Goal: Task Accomplishment & Management: Manage account settings

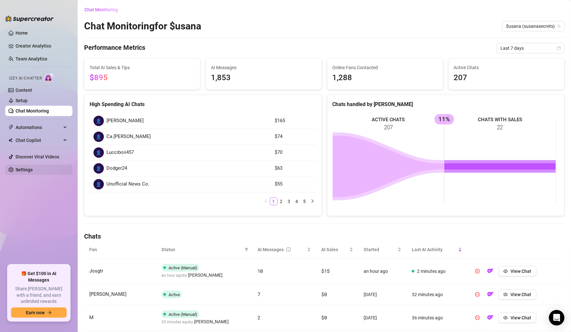
click at [33, 167] on link "Settings" at bounding box center [24, 169] width 17 height 5
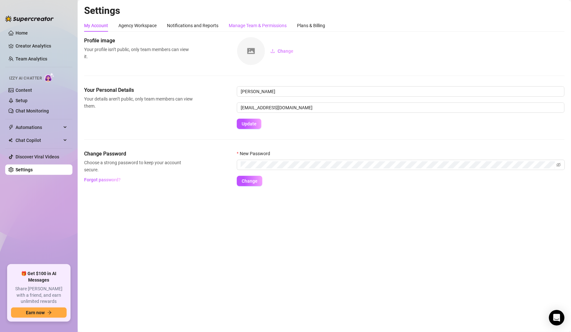
click at [251, 23] on div "Manage Team & Permissions" at bounding box center [258, 25] width 58 height 7
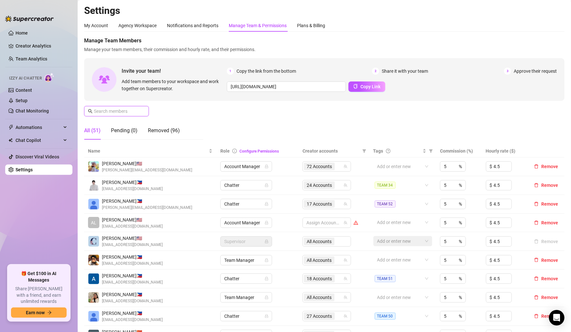
click at [122, 112] on input "text" at bounding box center [117, 111] width 46 height 7
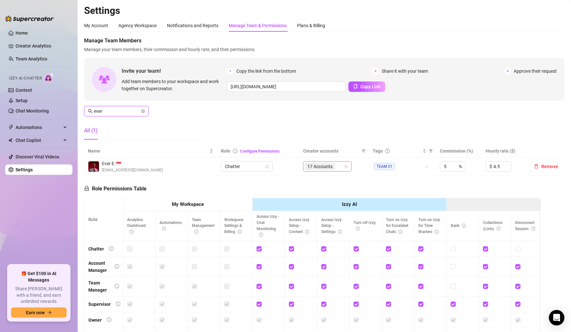
type input "ever"
click at [337, 167] on input "search" at bounding box center [337, 167] width 1 height 8
type input "rebi"
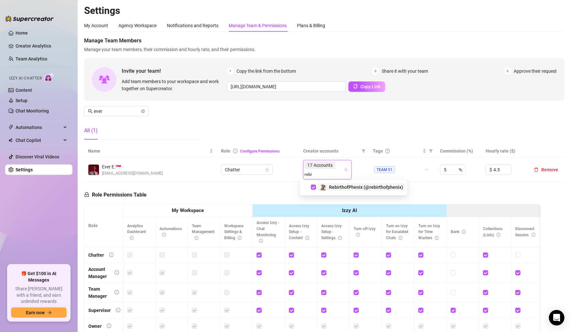
click at [354, 185] on span "RebirthofPhenix (@rebirthofphenix)" at bounding box center [366, 187] width 74 height 5
click at [327, 115] on div "Manage Team Members Manage your team members, their commission and hourly rate,…" at bounding box center [324, 91] width 480 height 108
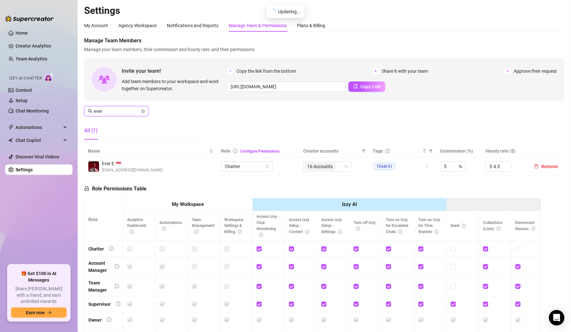
click at [128, 110] on input "ever" at bounding box center [117, 111] width 46 height 7
click at [143, 112] on icon "close-circle" at bounding box center [143, 111] width 4 height 4
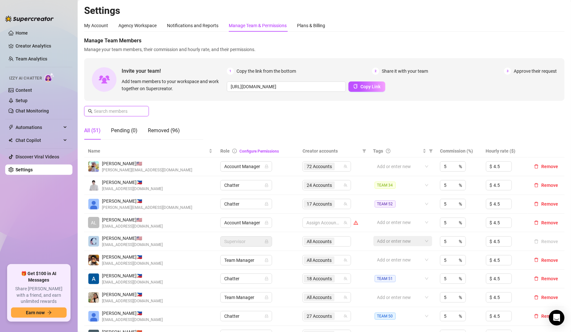
click at [129, 110] on input "text" at bounding box center [117, 111] width 46 height 7
click at [32, 43] on link "Creator Analytics" at bounding box center [42, 46] width 52 height 10
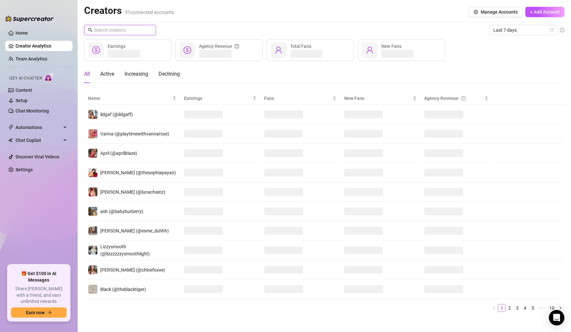
click at [118, 29] on input "text" at bounding box center [120, 30] width 53 height 7
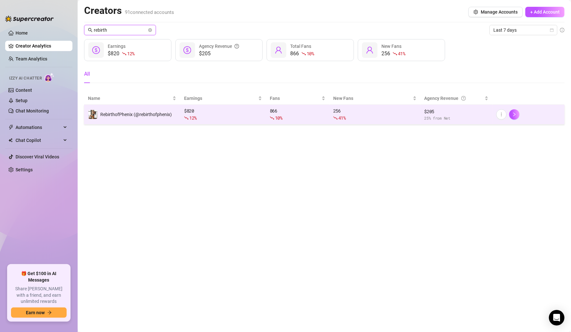
type input "rebirth"
click at [381, 119] on div "41 %" at bounding box center [374, 117] width 83 height 7
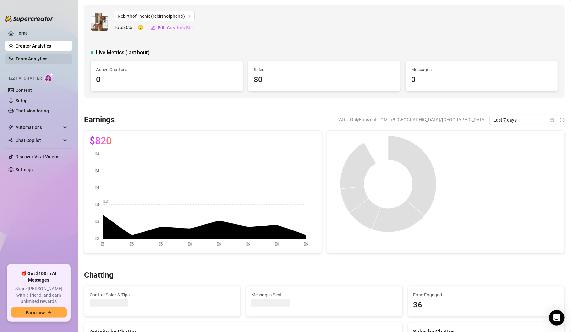
click at [38, 60] on link "Team Analytics" at bounding box center [32, 58] width 32 height 5
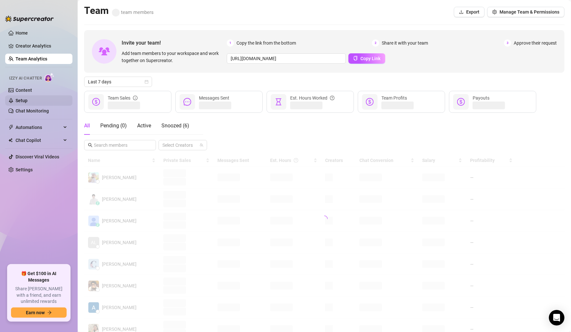
click at [27, 98] on link "Setup" at bounding box center [22, 100] width 12 height 5
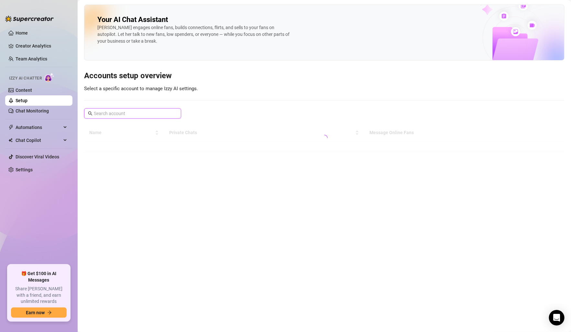
click at [127, 114] on input "text" at bounding box center [133, 113] width 78 height 7
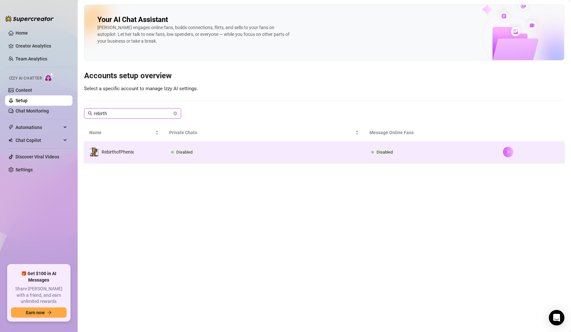
type input "rebirth"
click at [504, 151] on button "button" at bounding box center [508, 152] width 10 height 10
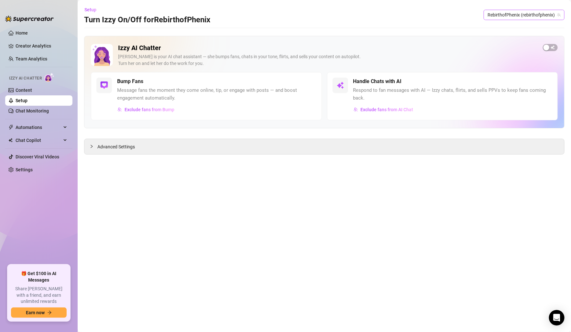
click at [547, 18] on span "RebirthofPhenix (rebirthofphenix)" at bounding box center [523, 15] width 73 height 10
click at [558, 17] on span "RebirthofPhenix (rebirthofphenix)" at bounding box center [523, 15] width 73 height 10
click at [558, 14] on icon "team" at bounding box center [559, 15] width 4 height 4
click at [530, 14] on span "RebirthofPhenix (rebirthofphenix)" at bounding box center [523, 15] width 73 height 10
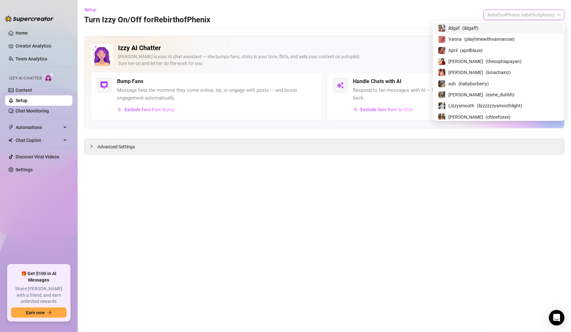
click at [399, 36] on div "Izzy AI Chatter [PERSON_NAME] is your AI chat assistant — she bumps fans, chats…" at bounding box center [324, 82] width 480 height 92
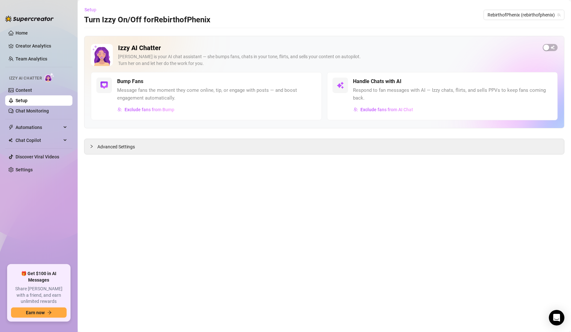
click at [94, 12] on span "Setup" at bounding box center [90, 9] width 12 height 5
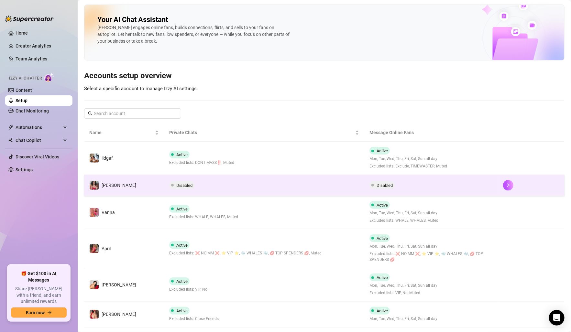
scroll to position [49, 0]
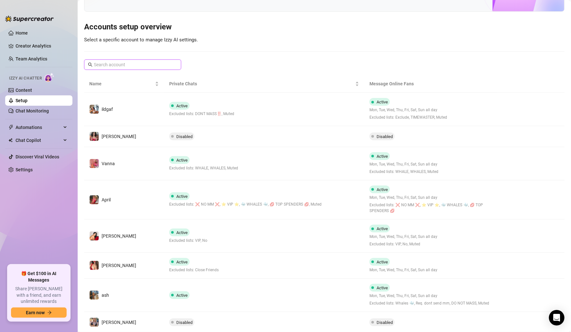
click at [128, 66] on input "text" at bounding box center [133, 64] width 78 height 7
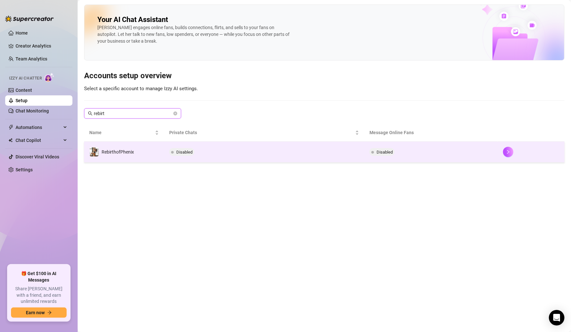
type input "rebirt"
click at [123, 151] on span "RebirthofPhenix" at bounding box center [118, 151] width 32 height 5
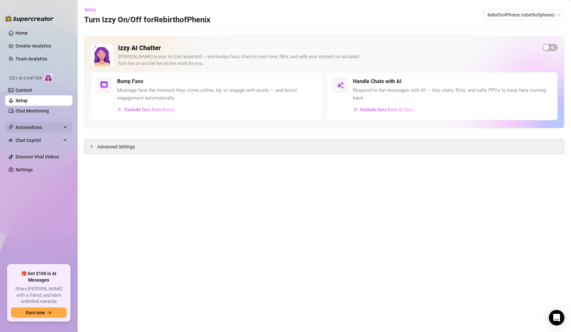
click at [24, 126] on span "Automations" at bounding box center [39, 127] width 46 height 10
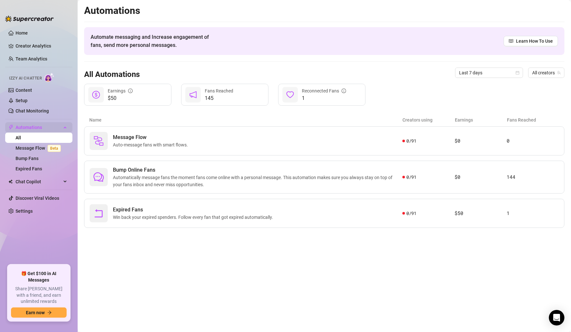
click at [16, 124] on span "Automations" at bounding box center [39, 127] width 46 height 10
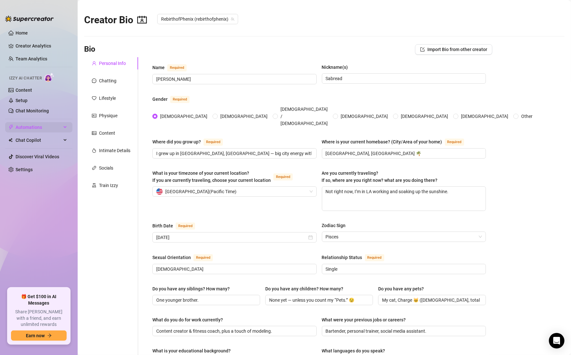
click at [42, 129] on span "Automations" at bounding box center [39, 127] width 46 height 10
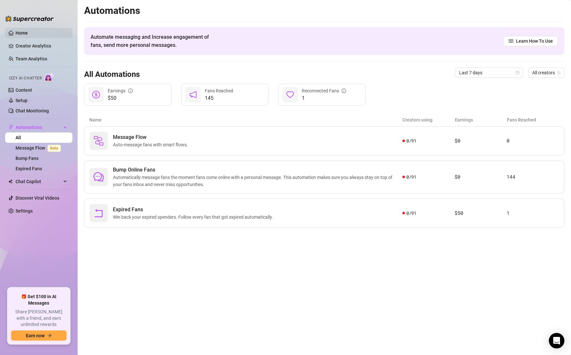
click at [21, 32] on link "Home" at bounding box center [22, 32] width 12 height 5
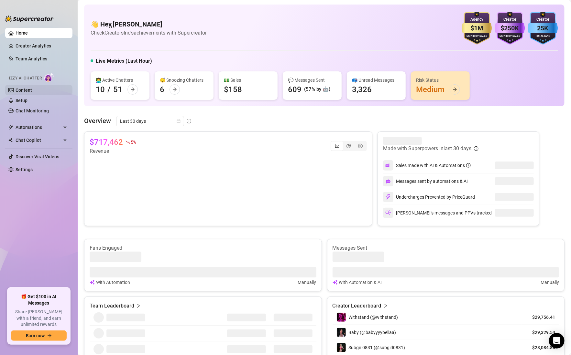
click at [29, 90] on link "Content" at bounding box center [24, 90] width 16 height 5
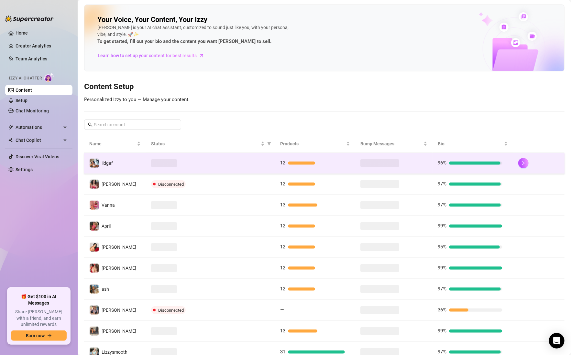
scroll to position [44, 0]
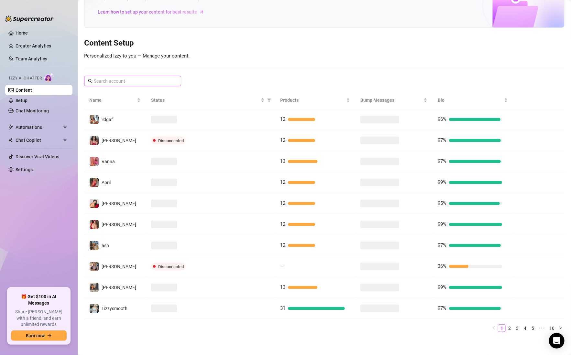
click at [137, 80] on input "text" at bounding box center [133, 81] width 78 height 7
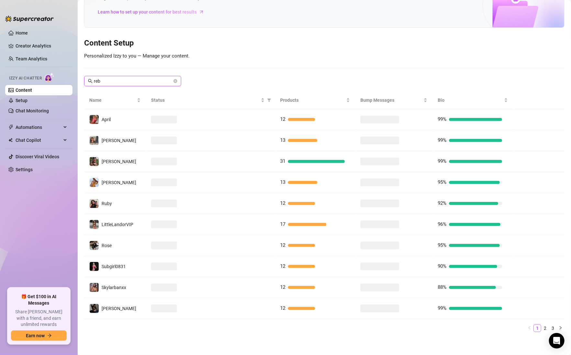
scroll to position [0, 0]
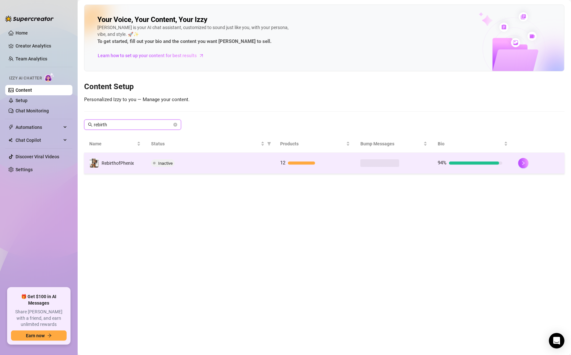
type input "rebirth"
click at [181, 163] on div "Inactive" at bounding box center [210, 163] width 119 height 8
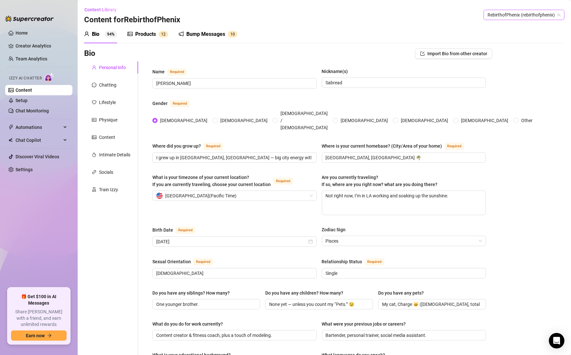
click at [544, 16] on span "RebirthofPhenix (rebirthofphenix)" at bounding box center [523, 15] width 73 height 10
drag, startPoint x: 552, startPoint y: 16, endPoint x: 476, endPoint y: 9, distance: 76.2
click at [557, 16] on icon "team" at bounding box center [559, 15] width 4 height 4
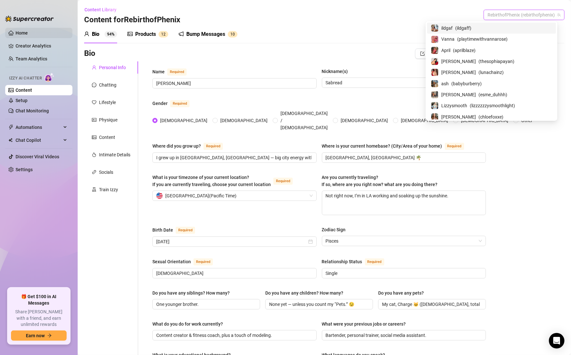
click at [16, 35] on link "Home" at bounding box center [22, 32] width 12 height 5
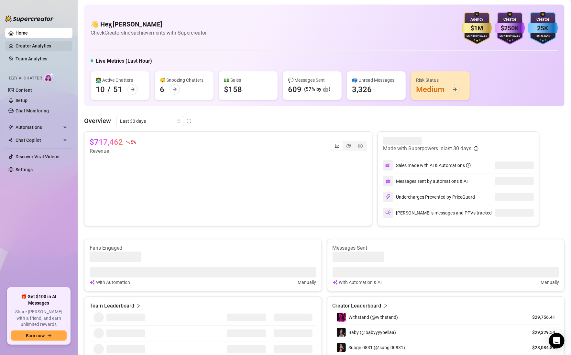
click at [23, 43] on link "Creator Analytics" at bounding box center [42, 46] width 52 height 10
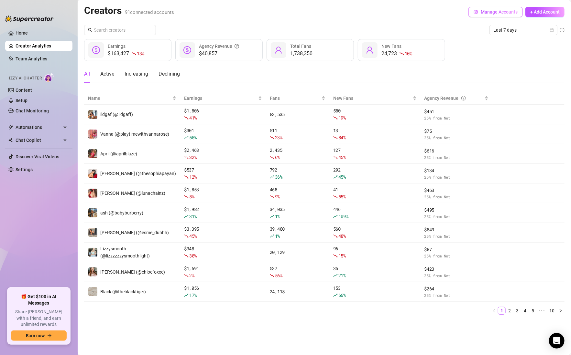
click at [487, 14] on span "Manage Accounts" at bounding box center [498, 11] width 37 height 5
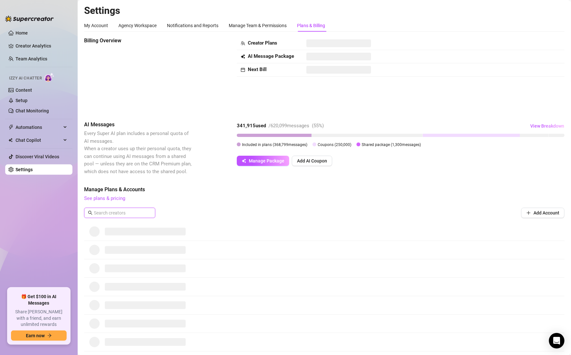
click at [115, 213] on input "text" at bounding box center [120, 212] width 52 height 7
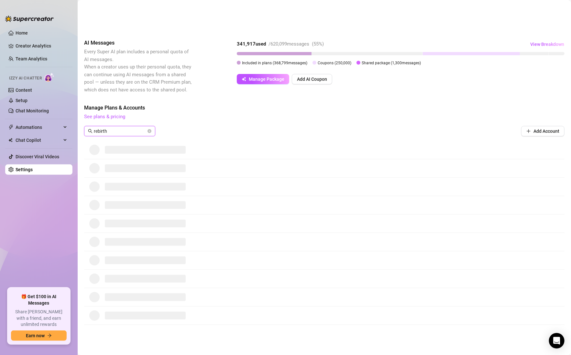
scroll to position [90, 0]
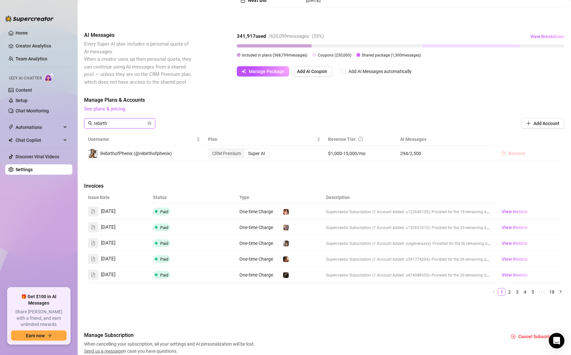
type input "rebirth"
click at [512, 153] on span "Remove" at bounding box center [516, 153] width 17 height 5
click at [533, 138] on span "Cancel" at bounding box center [533, 136] width 14 height 5
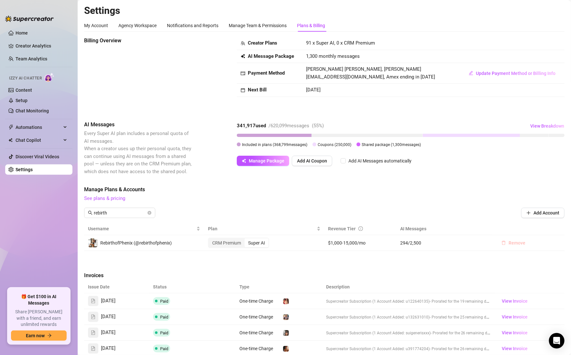
click at [516, 244] on span "Remove" at bounding box center [516, 243] width 17 height 5
click at [545, 230] on div "Cancel OK" at bounding box center [507, 226] width 98 height 8
click at [549, 227] on span "OK" at bounding box center [551, 226] width 6 height 5
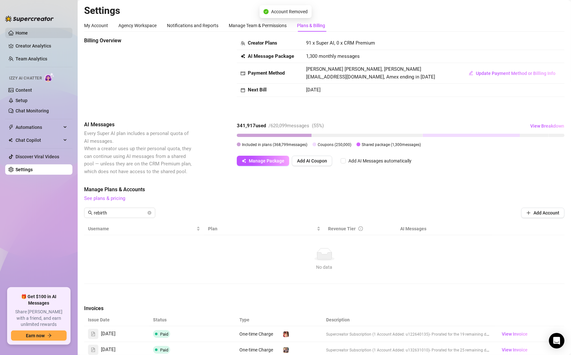
click at [28, 33] on link "Home" at bounding box center [22, 32] width 12 height 5
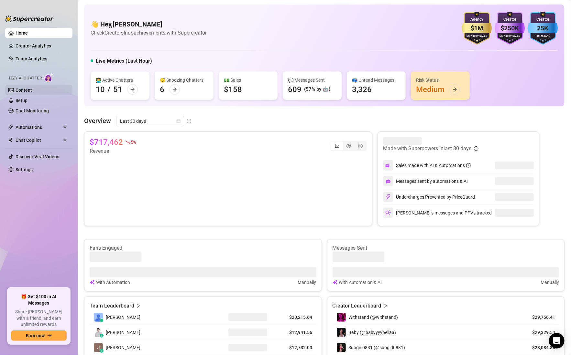
click at [30, 89] on link "Content" at bounding box center [24, 90] width 16 height 5
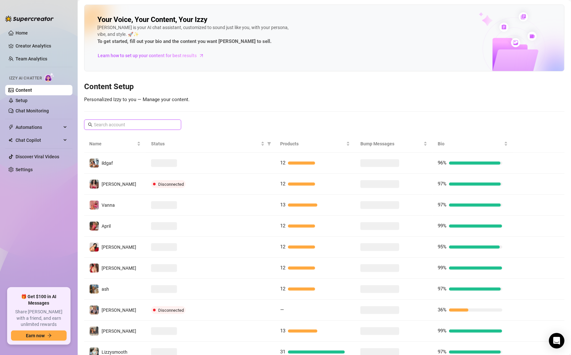
click at [131, 121] on input "text" at bounding box center [133, 124] width 78 height 7
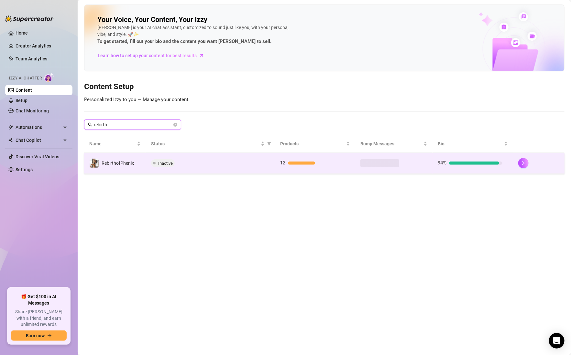
type input "rebirth"
click at [193, 163] on div "Inactive" at bounding box center [210, 163] width 119 height 8
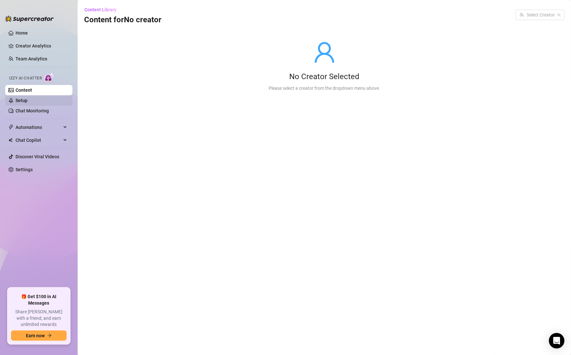
click at [27, 103] on link "Setup" at bounding box center [22, 100] width 12 height 5
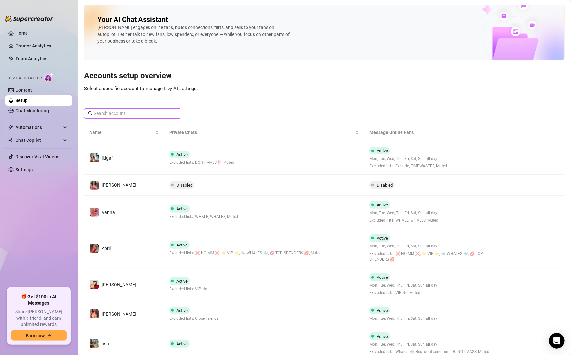
click at [112, 108] on span at bounding box center [132, 113] width 97 height 10
type input "rebirt"
